Goal: Information Seeking & Learning: Learn about a topic

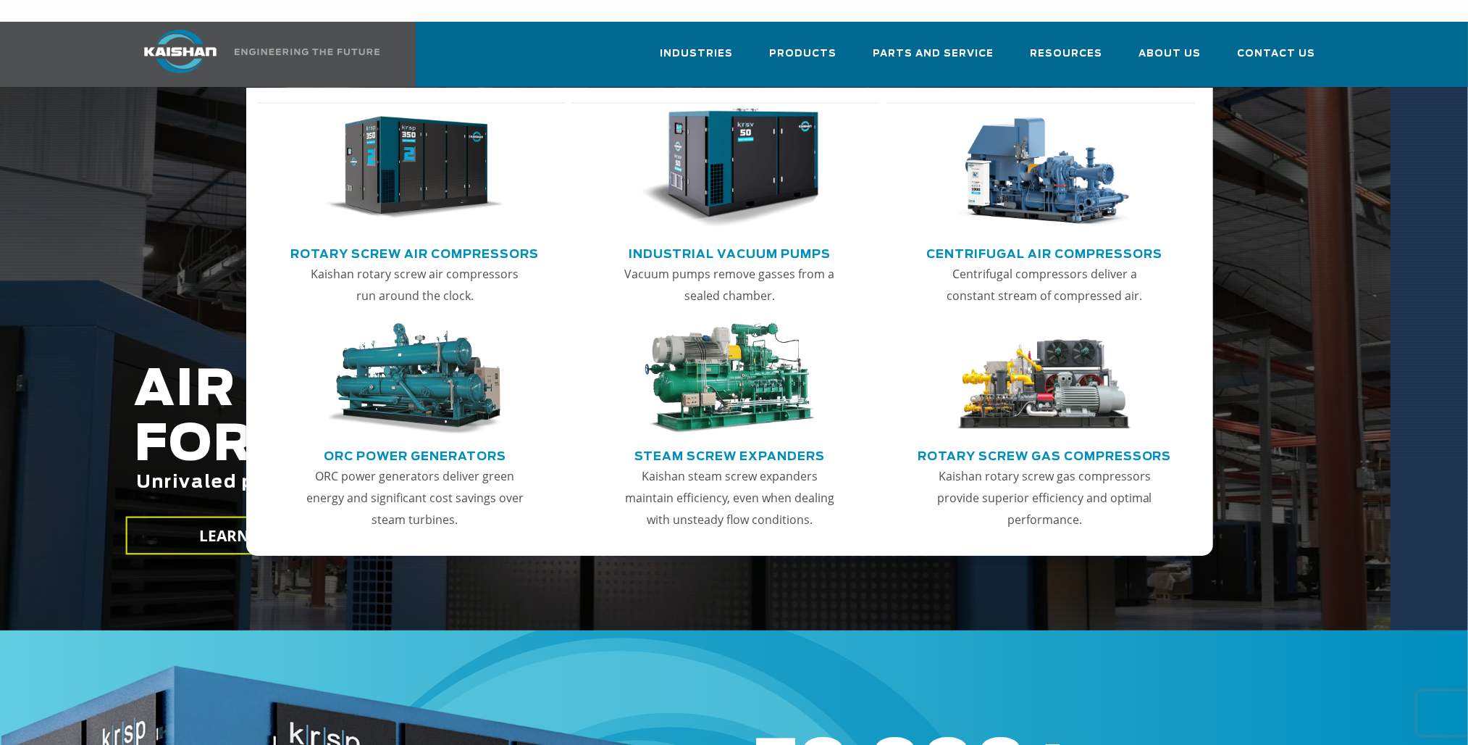
click at [468, 172] on img "Main menu" at bounding box center [414, 168] width 178 height 120
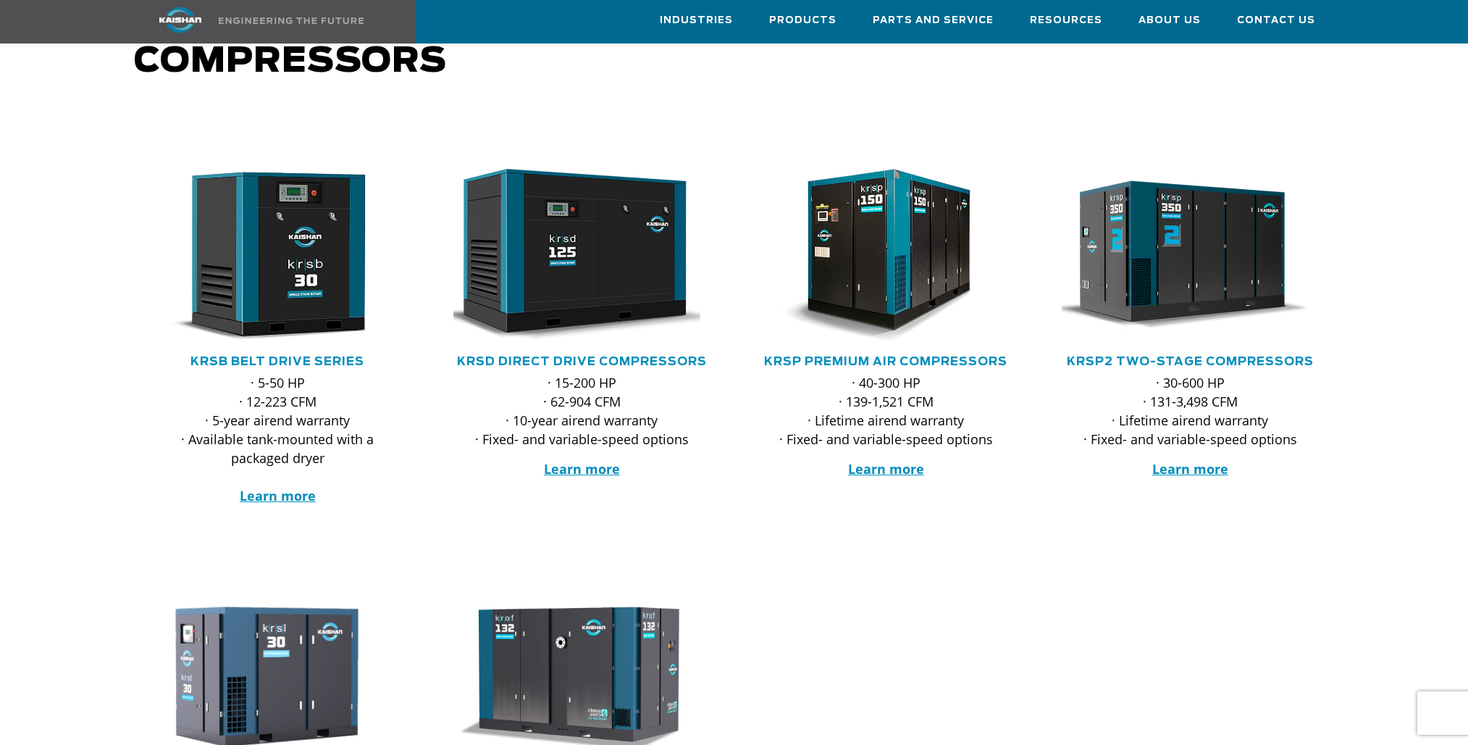
scroll to position [217, 0]
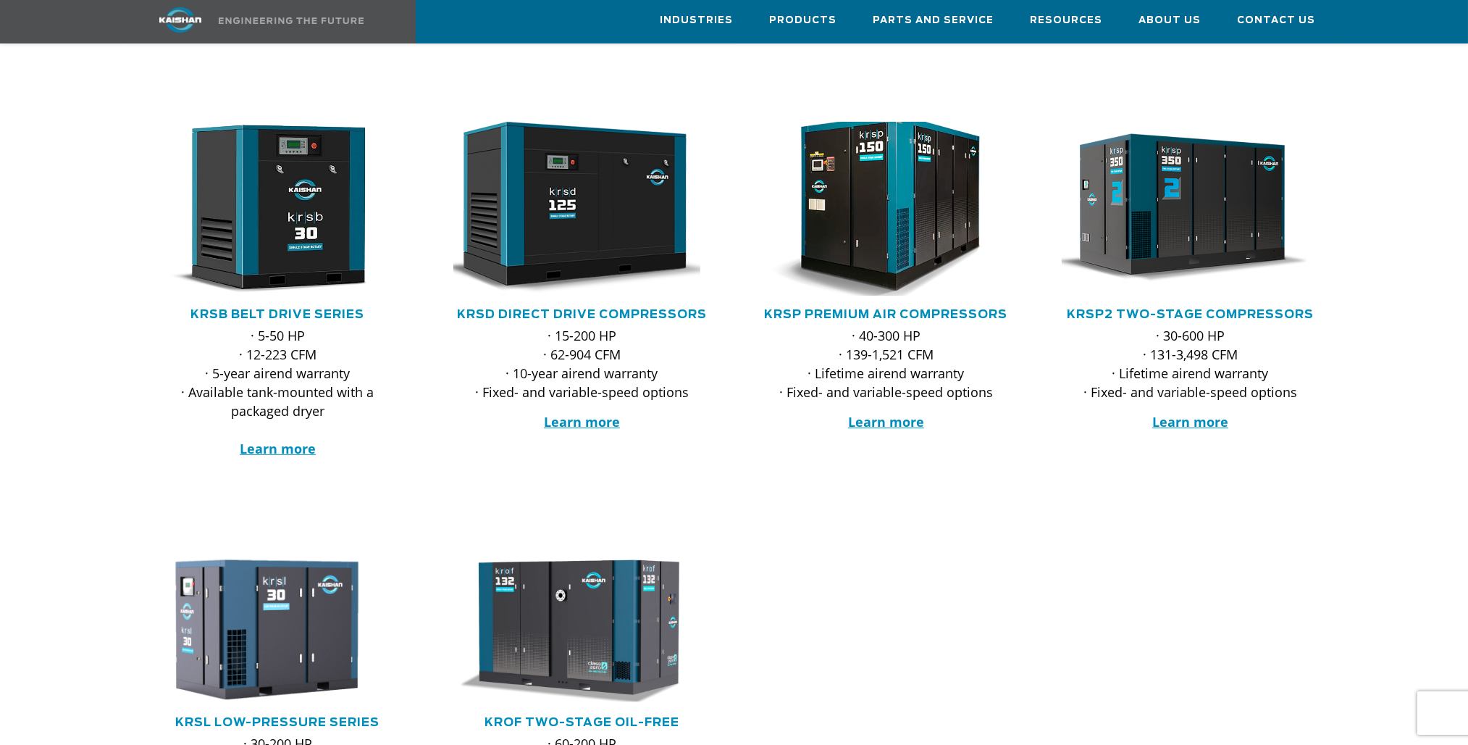
click at [906, 204] on img at bounding box center [876, 208] width 284 height 191
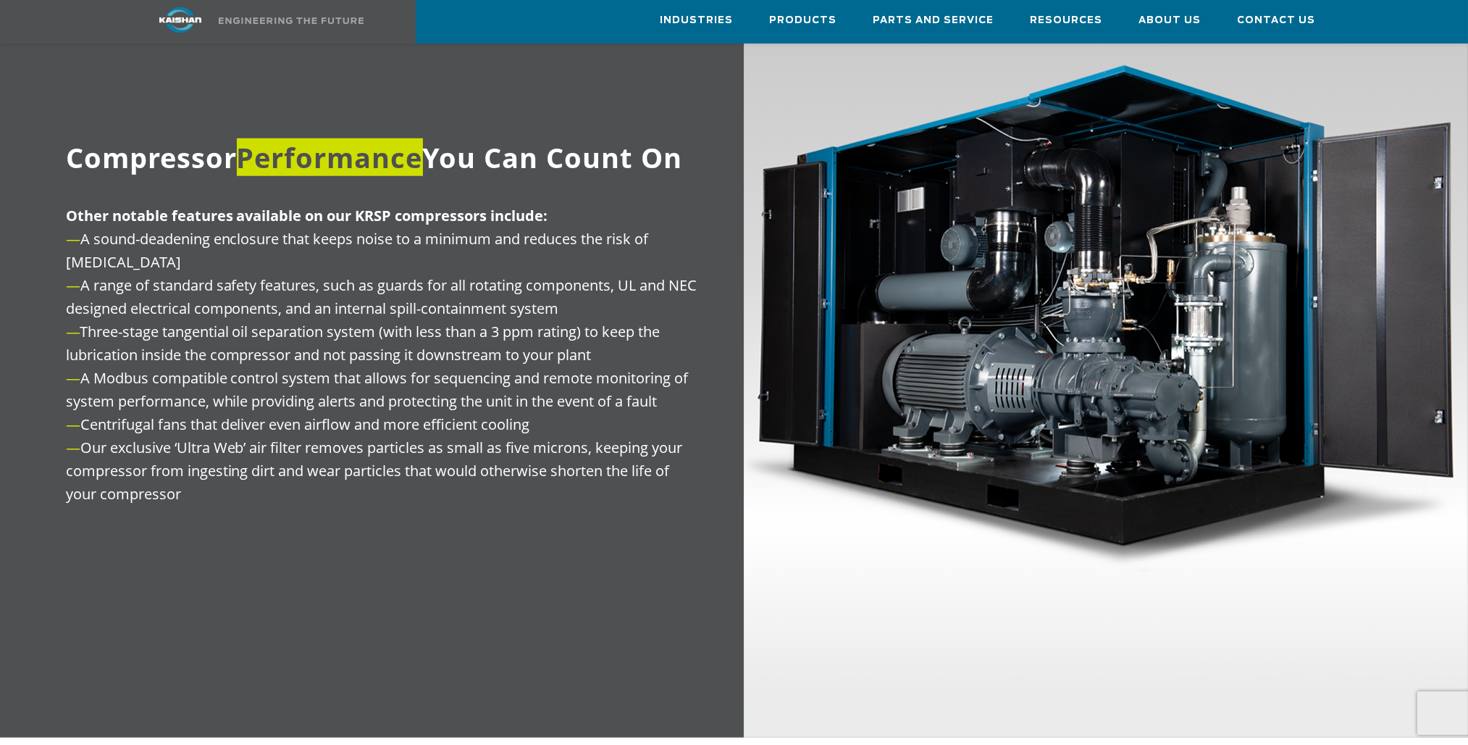
scroll to position [1666, 0]
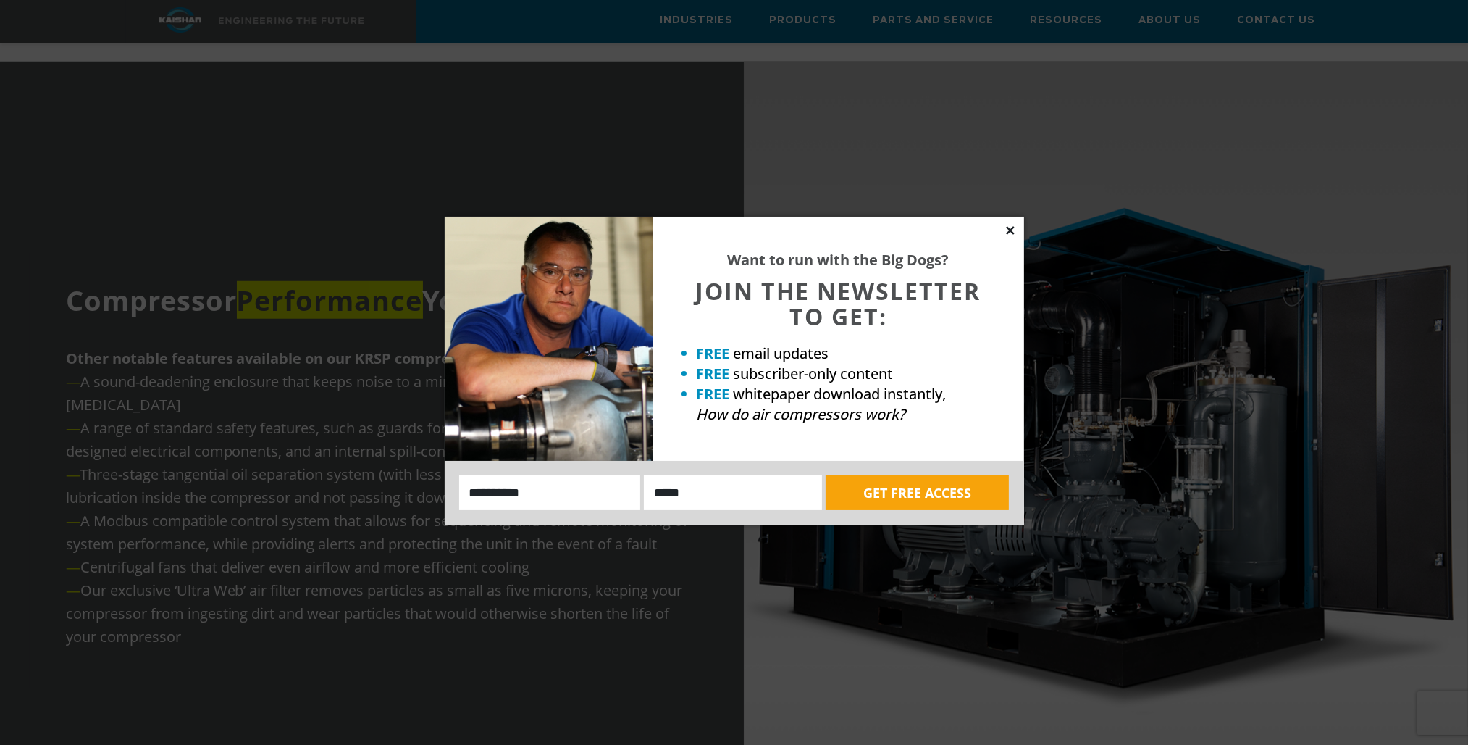
click at [1013, 225] on icon at bounding box center [1010, 230] width 13 height 13
